Goal: Book appointment/travel/reservation

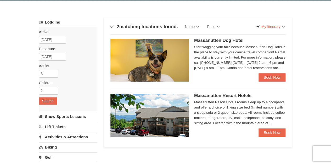
scroll to position [26, 0]
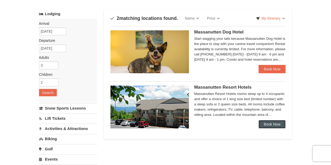
click at [272, 124] on link "Book Now" at bounding box center [271, 124] width 27 height 8
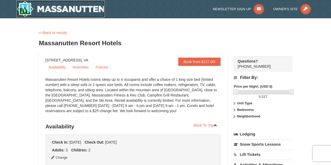
click at [66, 4] on img at bounding box center [60, 9] width 88 height 17
